Goal: Information Seeking & Learning: Understand process/instructions

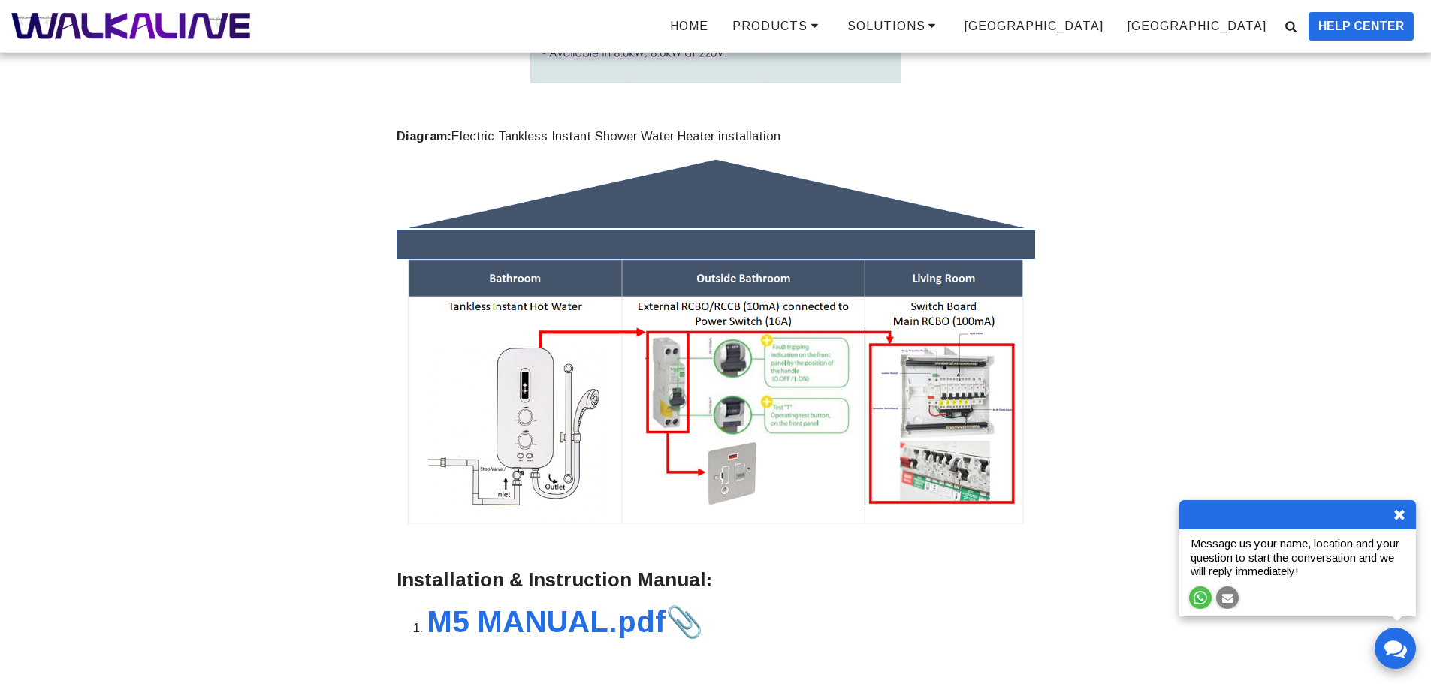
scroll to position [2103, 0]
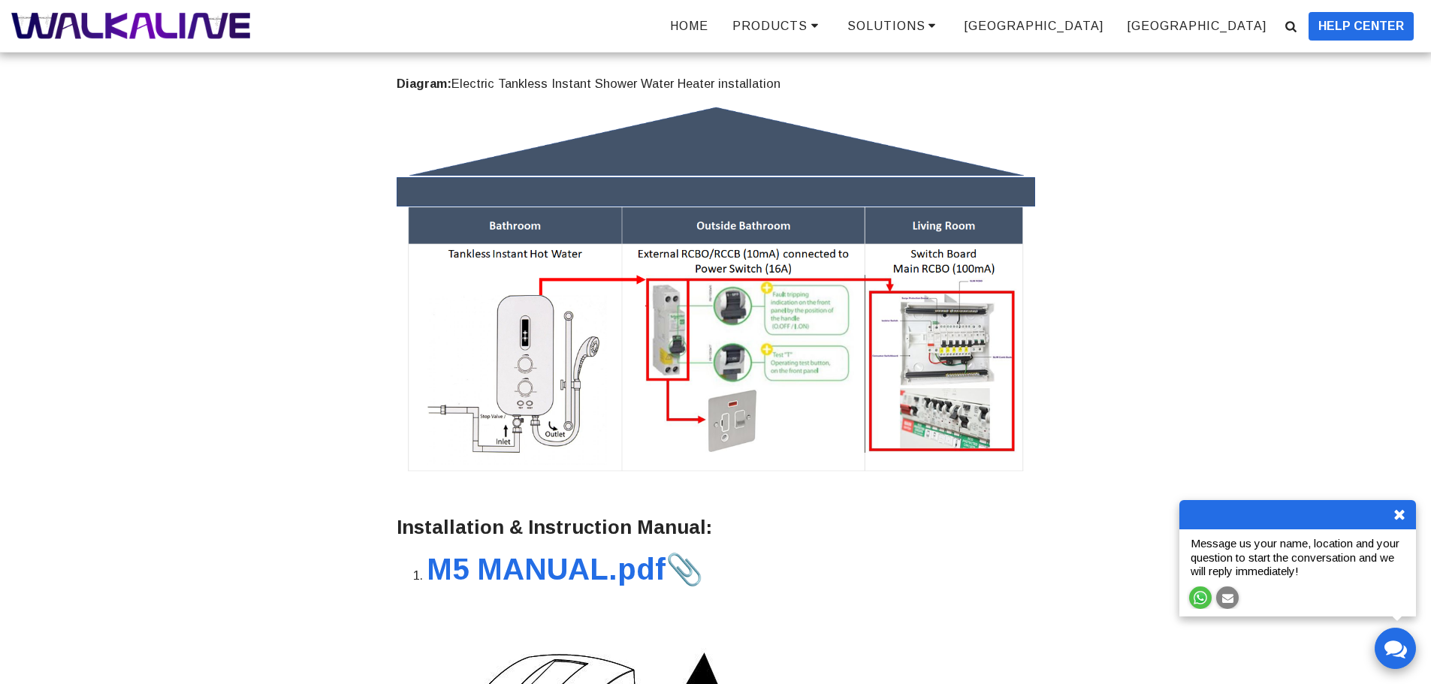
drag, startPoint x: 326, startPoint y: 65, endPoint x: 952, endPoint y: 159, distance: 633.5
click at [952, 159] on div "Installation Manual.pdf DANGER [MEDICAL_DATA] UNIT MUST BE INSTALLED IN A VERTI…" at bounding box center [715, 194] width 991 height 4109
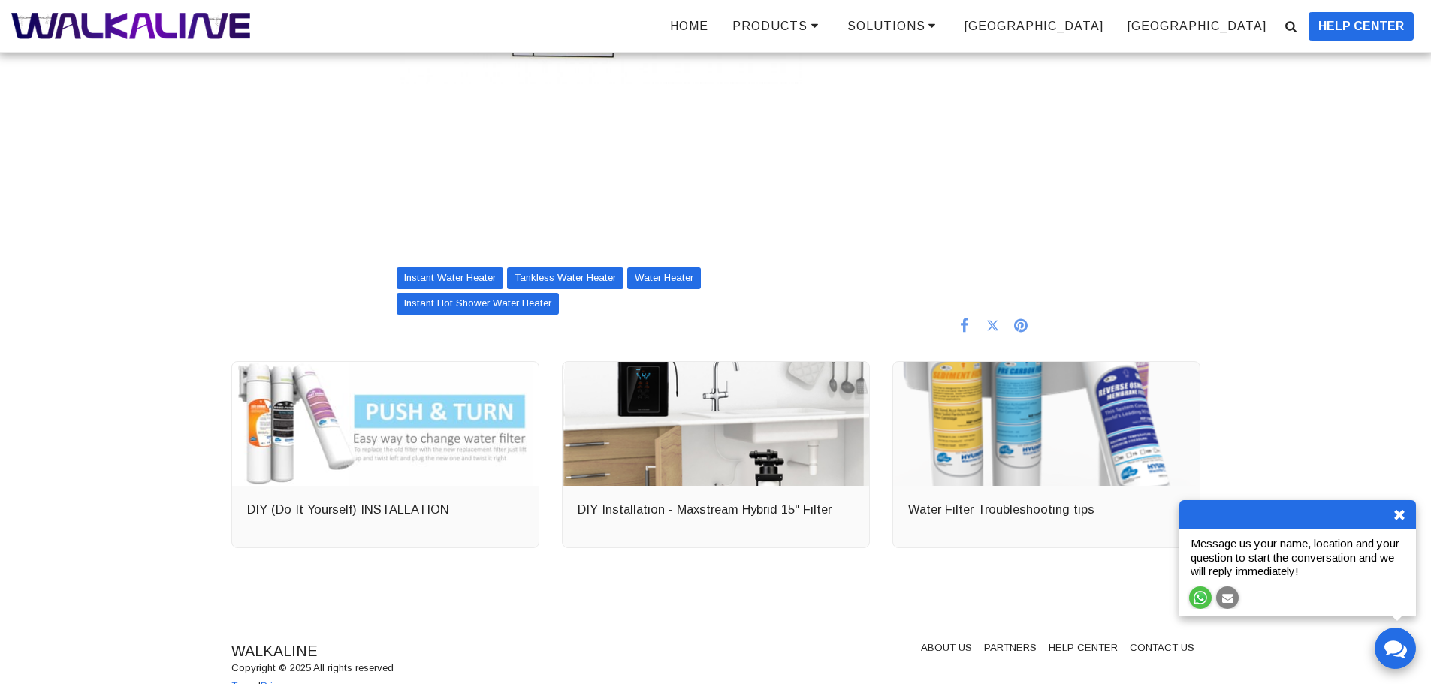
scroll to position [4092, 0]
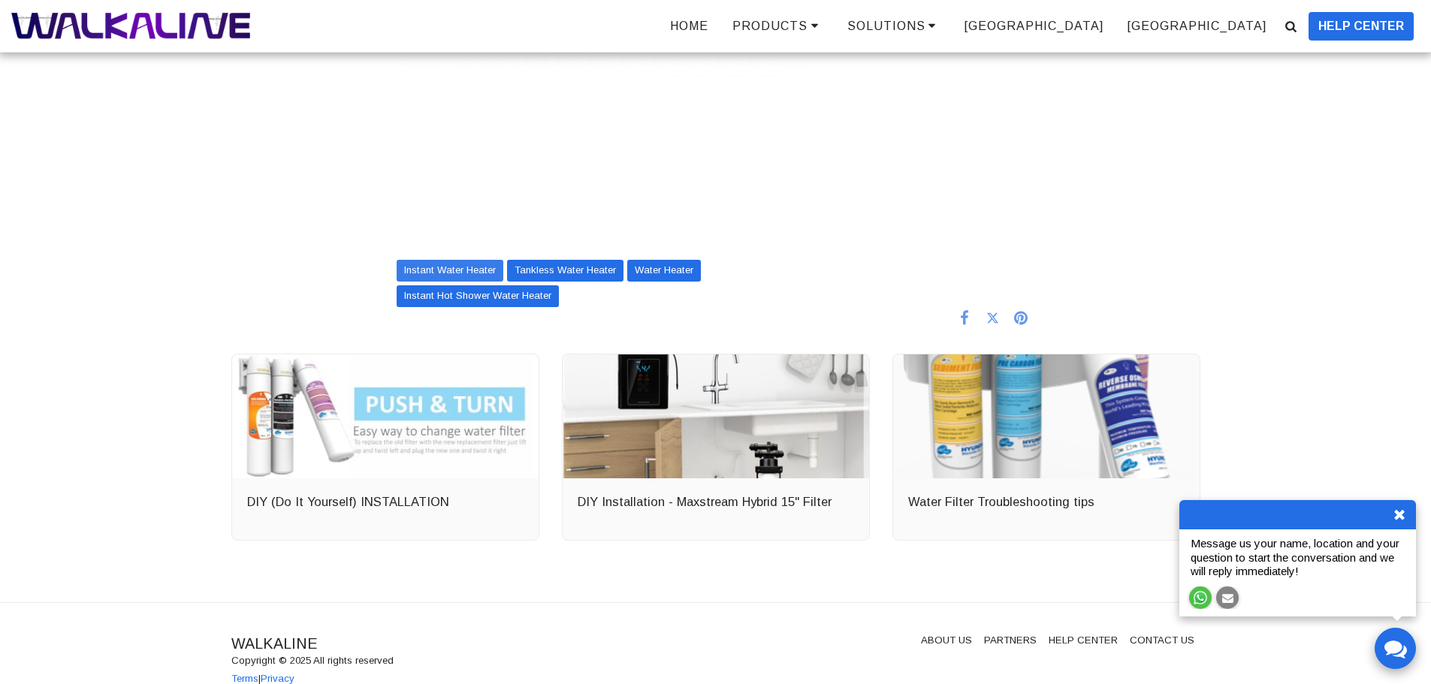
click at [418, 260] on link "Instant Water Heater" at bounding box center [450, 271] width 107 height 22
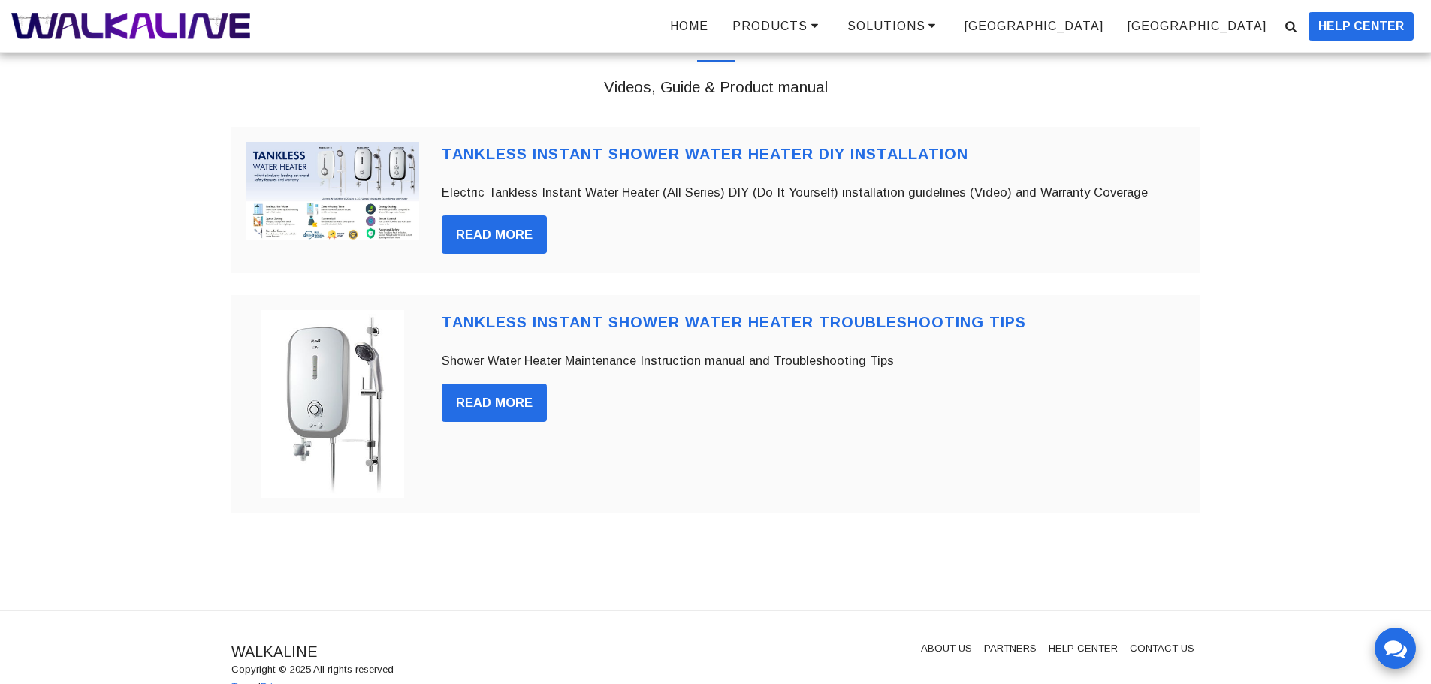
scroll to position [180, 0]
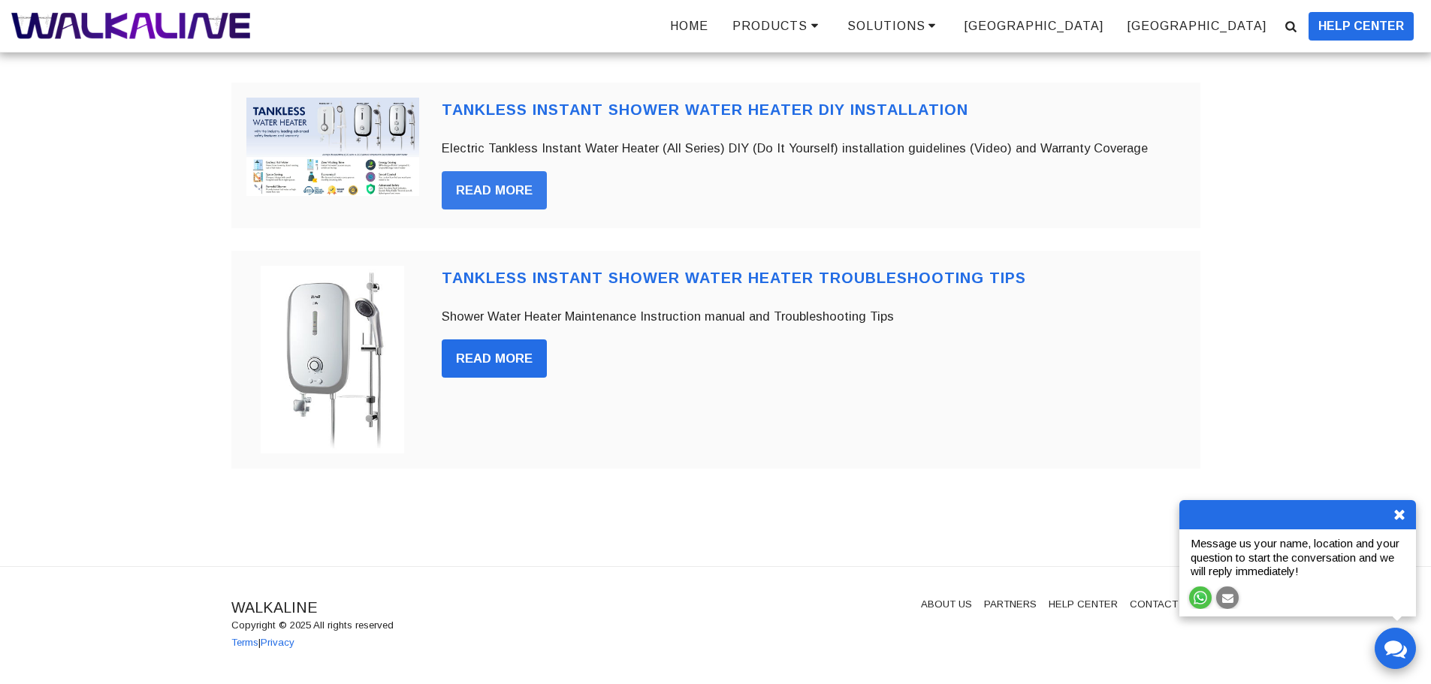
click at [524, 190] on link "Read More" at bounding box center [494, 190] width 105 height 39
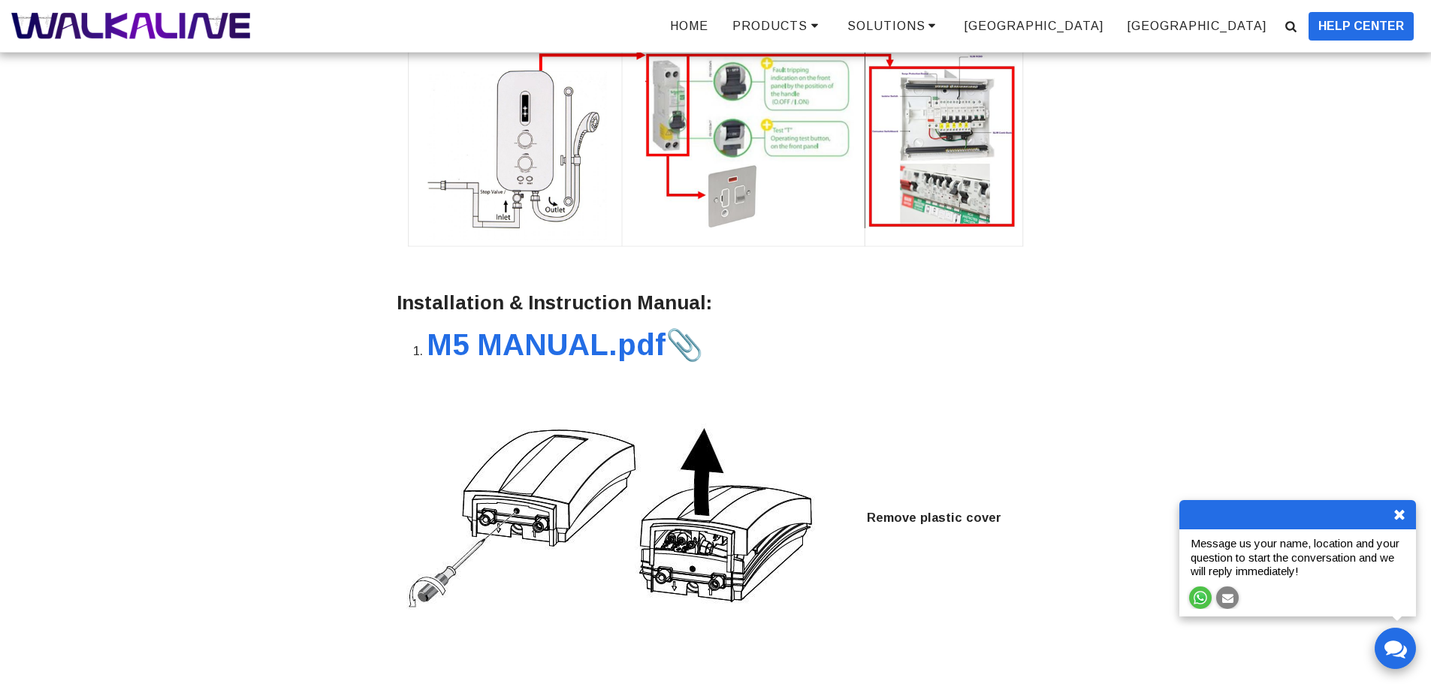
scroll to position [2328, 0]
click at [520, 327] on strong "M5 MANUAL.pdf" at bounding box center [546, 344] width 239 height 34
